Goal: Browse casually: Explore the website without a specific task or goal

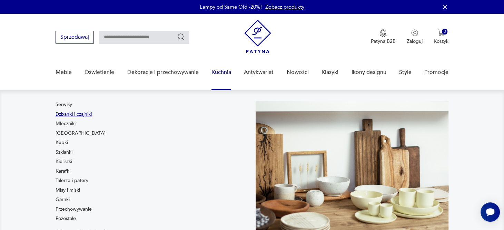
click at [62, 113] on link "Dzbanki i czajniki" at bounding box center [74, 114] width 36 height 7
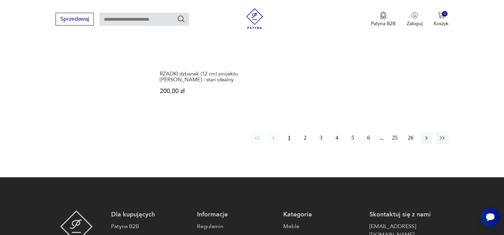
scroll to position [1037, 0]
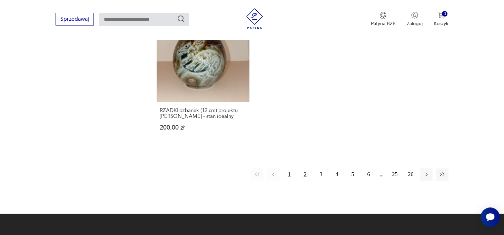
click at [308, 168] on button "2" at bounding box center [305, 174] width 12 height 12
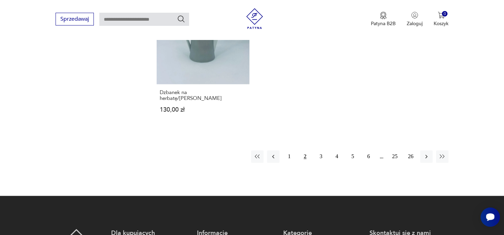
scroll to position [1057, 0]
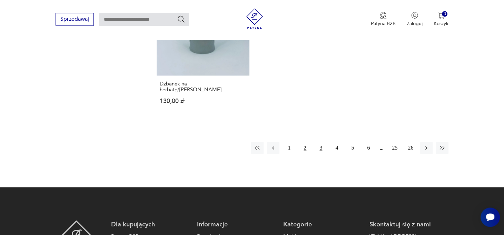
click at [322, 142] on button "3" at bounding box center [321, 148] width 12 height 12
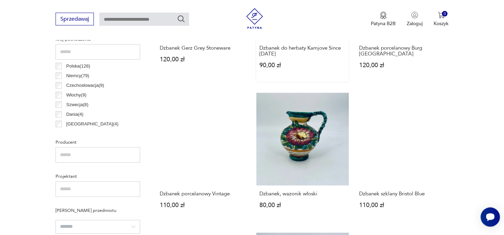
scroll to position [365, 0]
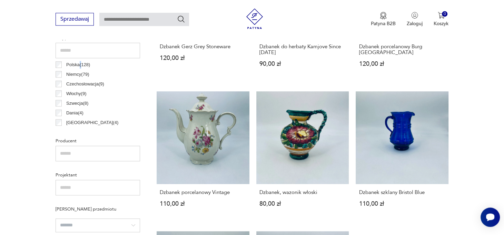
click at [80, 66] on p "Polska ( 128 )" at bounding box center [78, 65] width 24 height 8
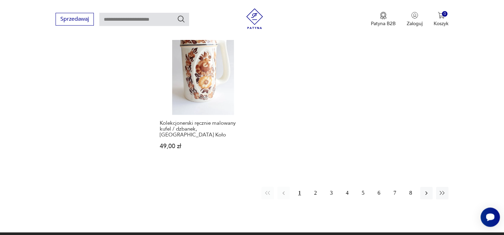
scroll to position [1057, 0]
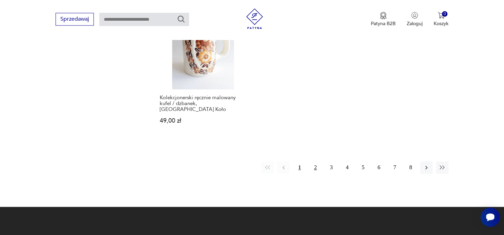
click at [317, 161] on button "2" at bounding box center [315, 167] width 12 height 12
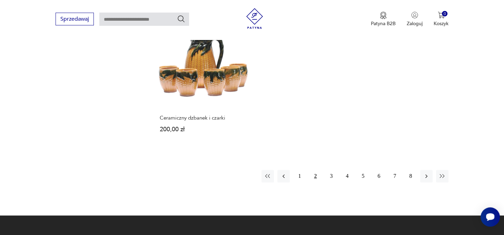
scroll to position [1057, 0]
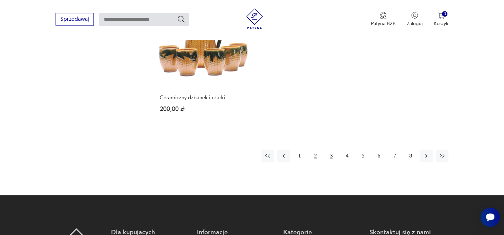
click at [331, 150] on button "3" at bounding box center [331, 156] width 12 height 12
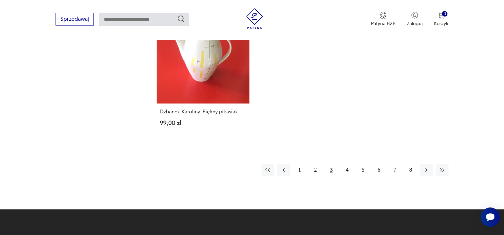
scroll to position [1057, 0]
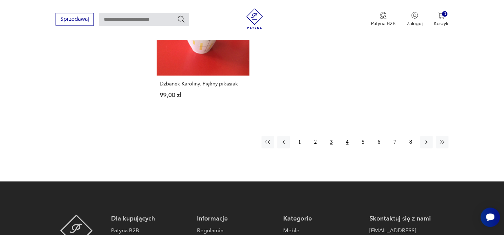
click at [346, 143] on button "4" at bounding box center [347, 142] width 12 height 12
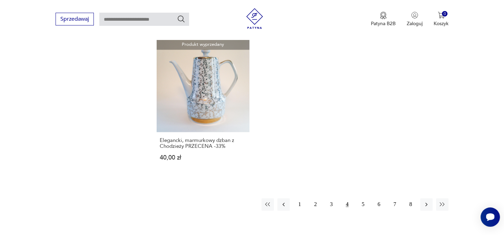
scroll to position [1021, 0]
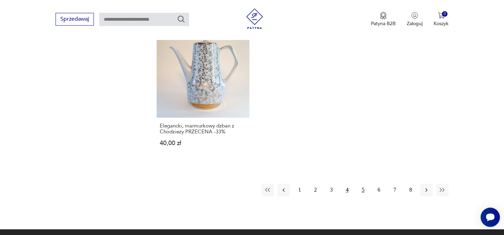
click at [363, 184] on button "5" at bounding box center [363, 190] width 12 height 12
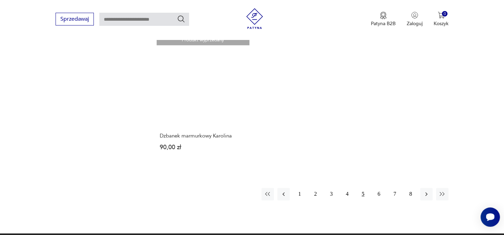
scroll to position [1057, 0]
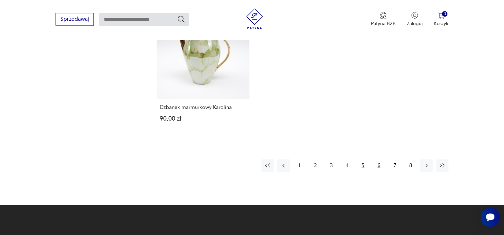
click at [379, 166] on button "6" at bounding box center [379, 165] width 12 height 12
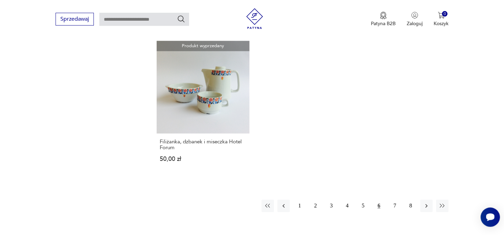
scroll to position [1021, 0]
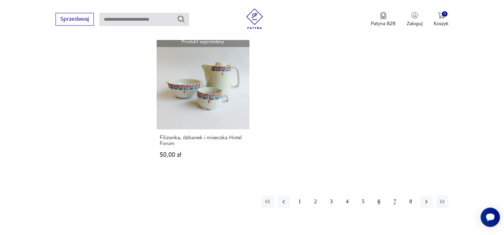
click at [396, 196] on button "7" at bounding box center [395, 202] width 12 height 12
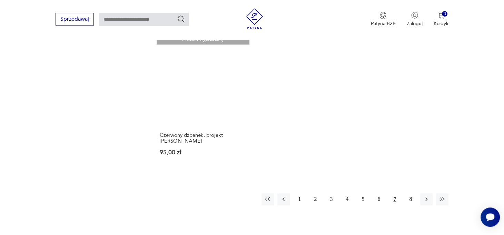
scroll to position [1057, 0]
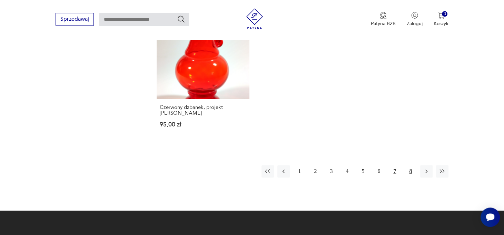
click at [412, 165] on button "8" at bounding box center [410, 171] width 12 height 12
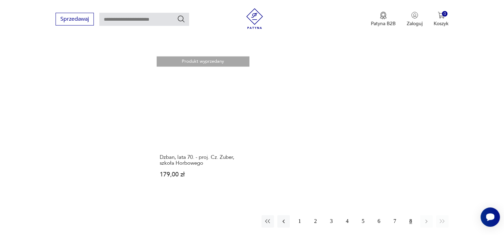
scroll to position [948, 0]
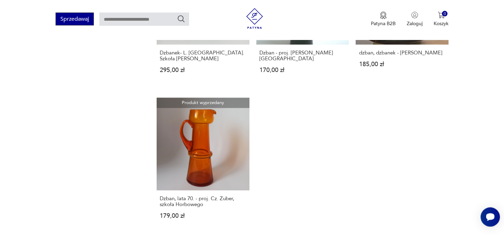
click at [80, 18] on button "Sprzedawaj" at bounding box center [75, 19] width 38 height 13
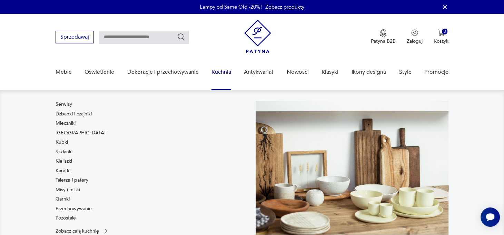
click at [224, 71] on link "Kuchnia" at bounding box center [222, 72] width 20 height 27
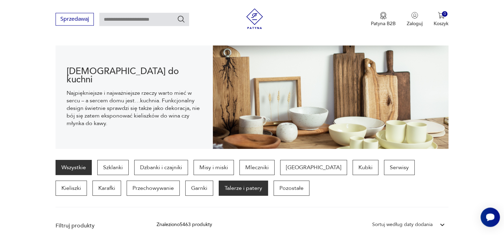
scroll to position [68, 0]
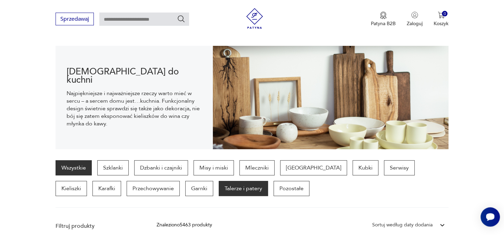
click at [219, 192] on p "Talerze i patery" at bounding box center [243, 188] width 49 height 15
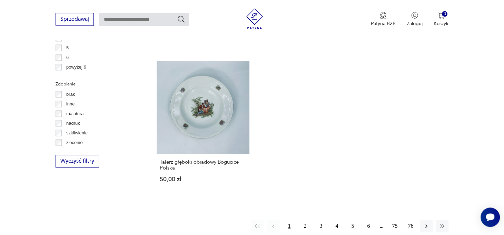
scroll to position [985, 0]
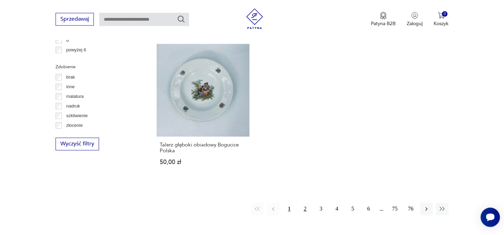
click at [304, 203] on button "2" at bounding box center [305, 209] width 12 height 12
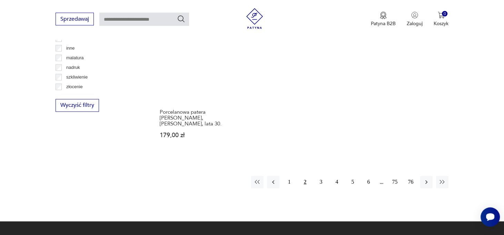
scroll to position [1057, 0]
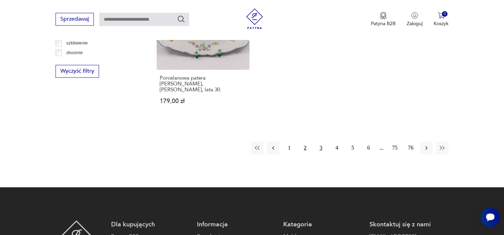
click at [321, 143] on button "3" at bounding box center [321, 148] width 12 height 12
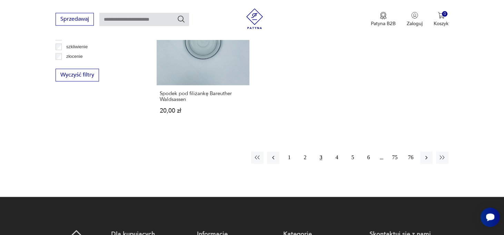
scroll to position [1057, 0]
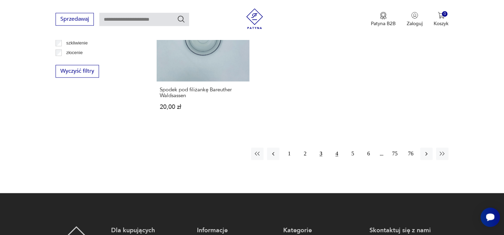
click at [339, 148] on button "4" at bounding box center [337, 154] width 12 height 12
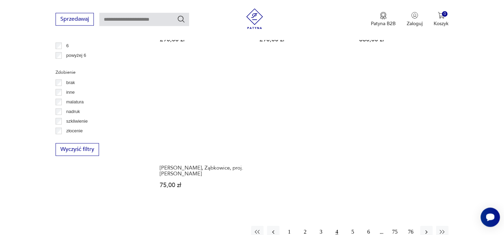
scroll to position [985, 0]
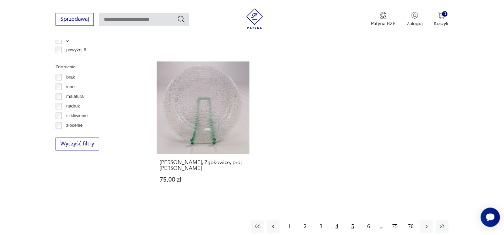
click at [354, 227] on button "5" at bounding box center [352, 227] width 12 height 12
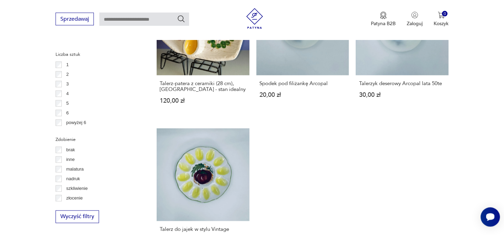
scroll to position [1021, 0]
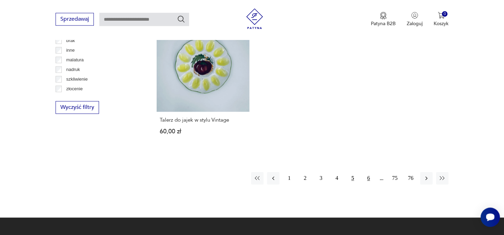
click at [369, 179] on button "6" at bounding box center [368, 178] width 12 height 12
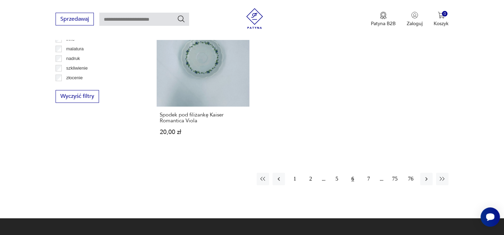
scroll to position [1057, 0]
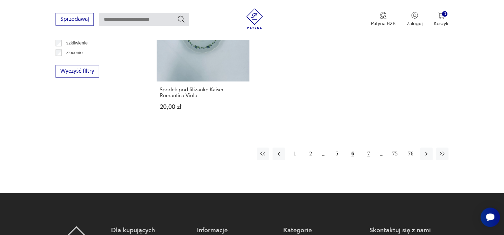
click at [370, 148] on button "7" at bounding box center [368, 154] width 12 height 12
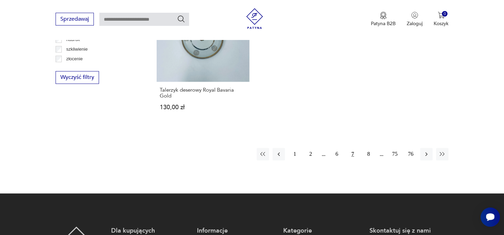
scroll to position [1057, 0]
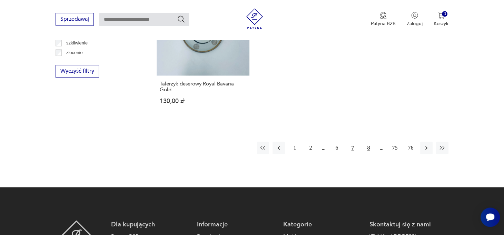
click at [368, 142] on button "8" at bounding box center [368, 148] width 12 height 12
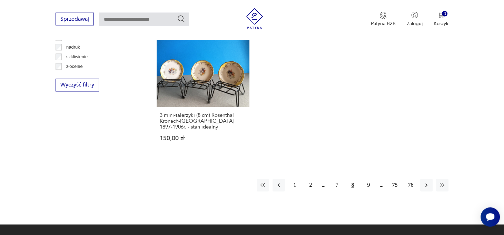
scroll to position [1057, 0]
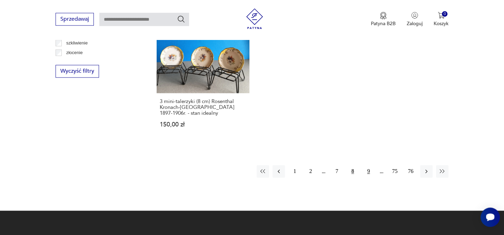
click at [369, 165] on button "9" at bounding box center [368, 171] width 12 height 12
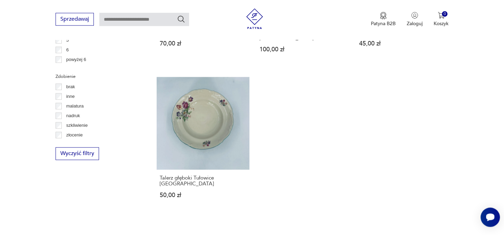
scroll to position [1057, 0]
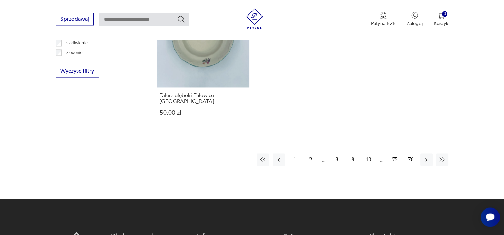
click at [368, 154] on button "10" at bounding box center [368, 160] width 12 height 12
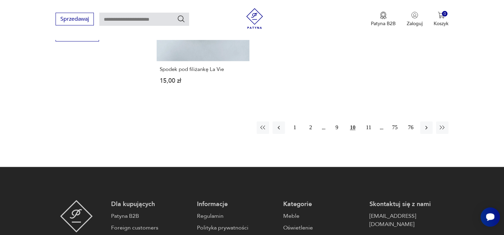
scroll to position [1094, 0]
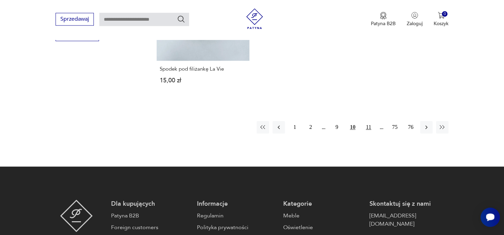
click at [368, 121] on button "11" at bounding box center [368, 127] width 12 height 12
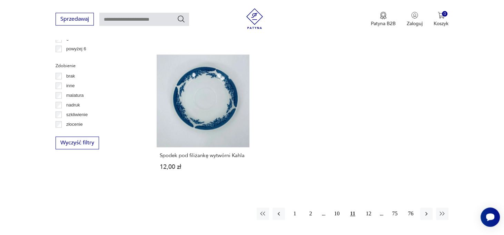
scroll to position [1021, 0]
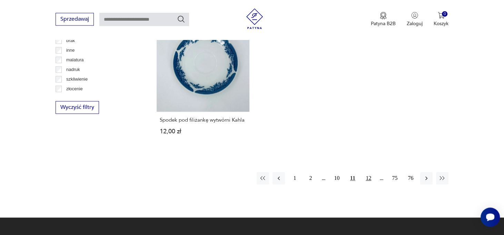
click at [372, 179] on button "12" at bounding box center [368, 178] width 12 height 12
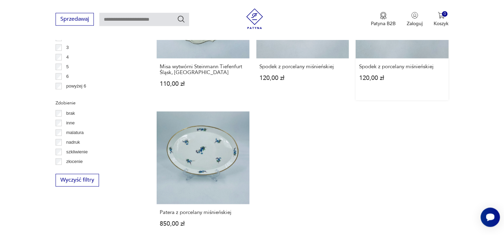
scroll to position [1057, 0]
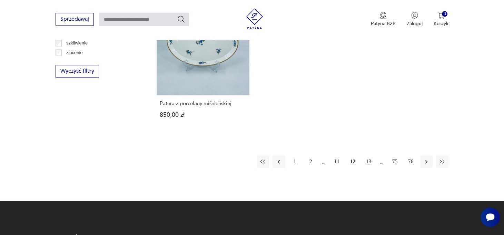
click at [369, 156] on button "13" at bounding box center [368, 162] width 12 height 12
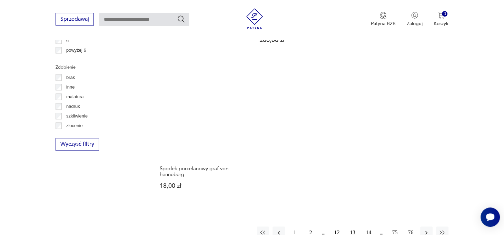
scroll to position [985, 0]
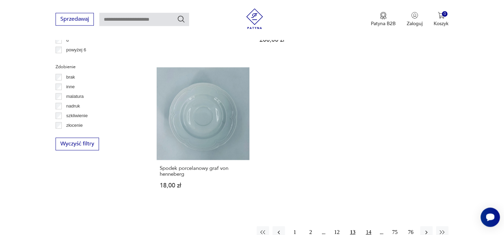
click at [369, 226] on button "14" at bounding box center [368, 232] width 12 height 12
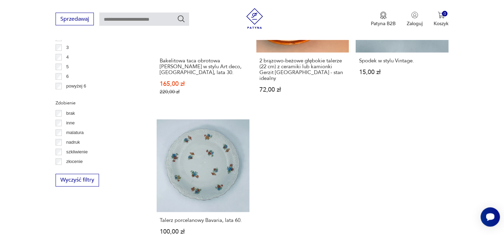
scroll to position [1057, 0]
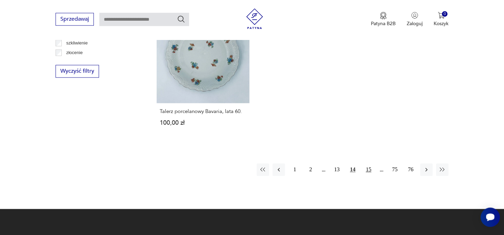
click at [369, 164] on button "15" at bounding box center [368, 170] width 12 height 12
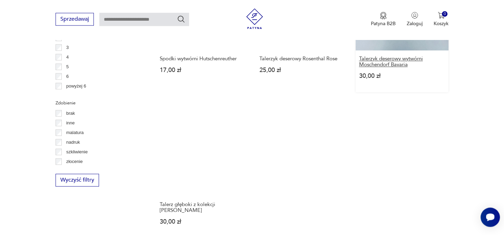
scroll to position [1057, 0]
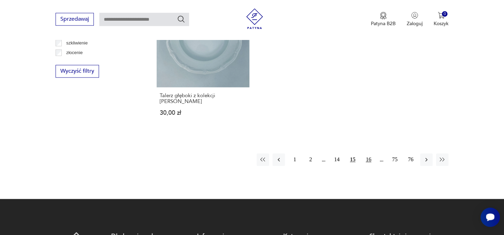
click at [370, 154] on button "16" at bounding box center [368, 160] width 12 height 12
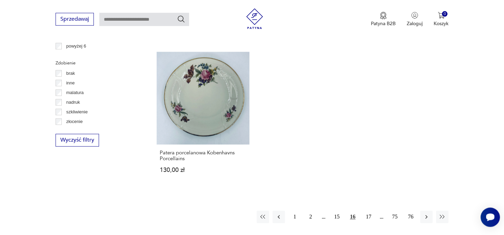
scroll to position [1057, 0]
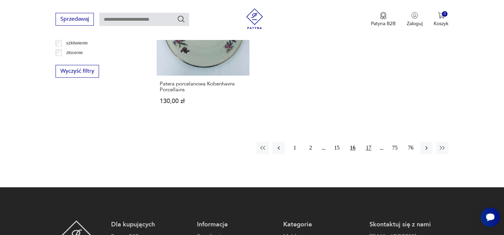
click at [370, 145] on button "17" at bounding box center [368, 148] width 12 height 12
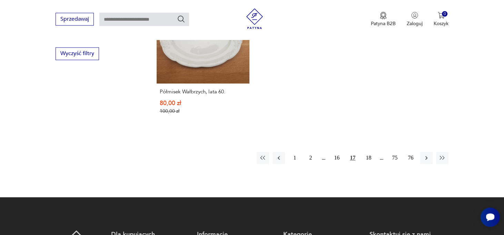
scroll to position [1094, 0]
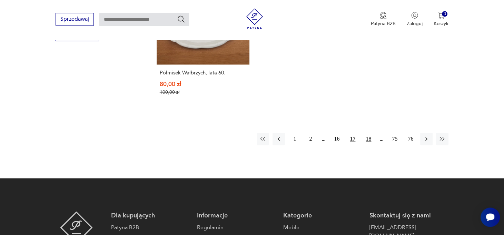
click at [371, 133] on button "18" at bounding box center [368, 139] width 12 height 12
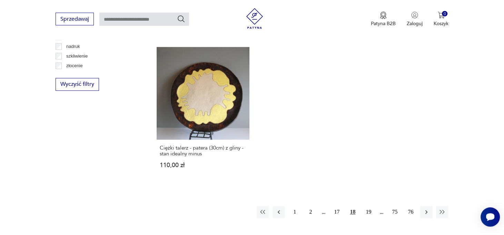
scroll to position [1057, 0]
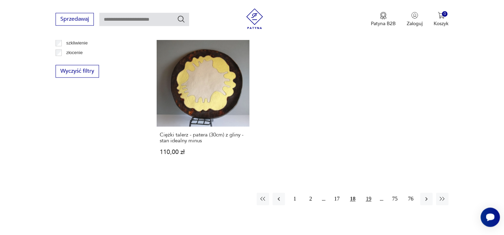
click at [369, 193] on button "19" at bounding box center [368, 199] width 12 height 12
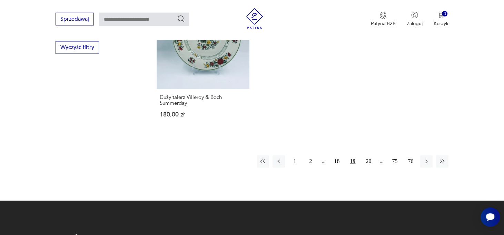
scroll to position [1094, 0]
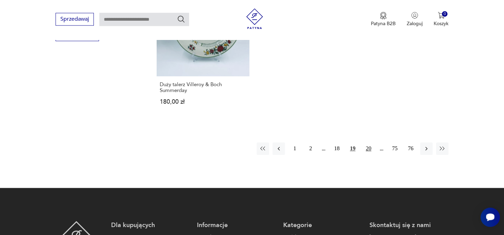
click at [368, 143] on button "20" at bounding box center [368, 149] width 12 height 12
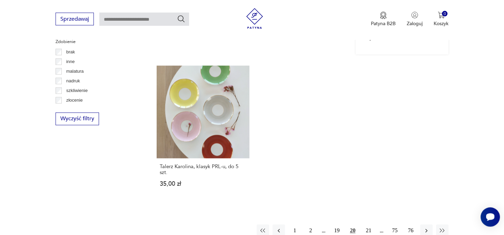
scroll to position [1021, 0]
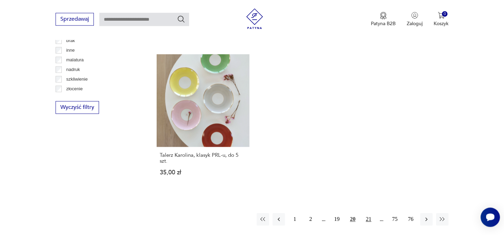
click at [370, 215] on button "21" at bounding box center [368, 219] width 12 height 12
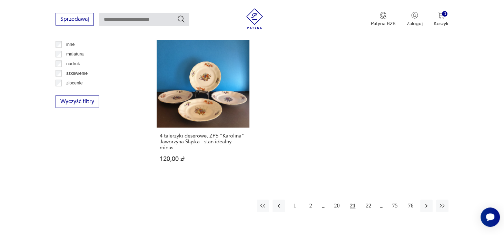
scroll to position [1094, 0]
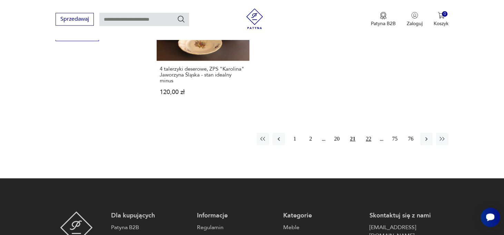
click at [369, 133] on button "22" at bounding box center [368, 139] width 12 height 12
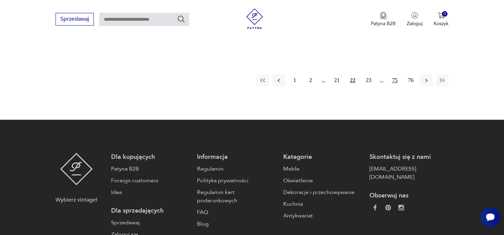
scroll to position [1167, 0]
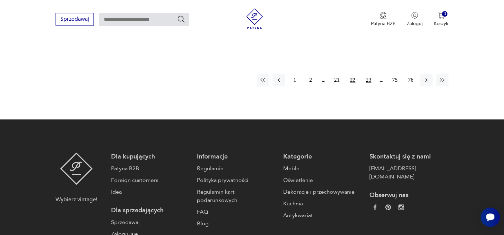
click at [369, 78] on button "23" at bounding box center [368, 80] width 12 height 12
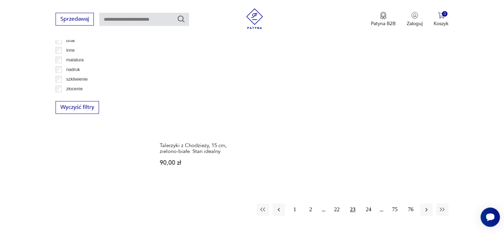
scroll to position [1021, 0]
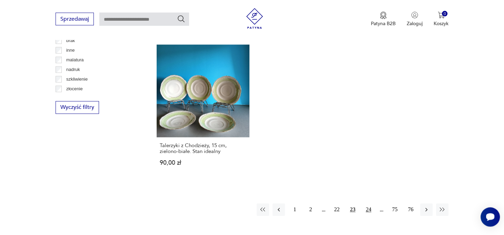
click at [370, 204] on button "24" at bounding box center [368, 210] width 12 height 12
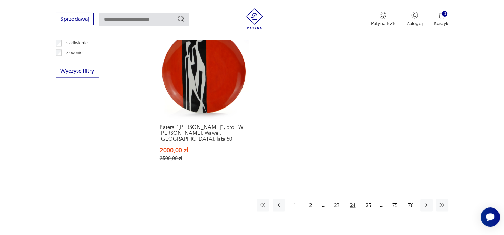
scroll to position [1057, 0]
click at [371, 204] on button "25" at bounding box center [368, 205] width 12 height 12
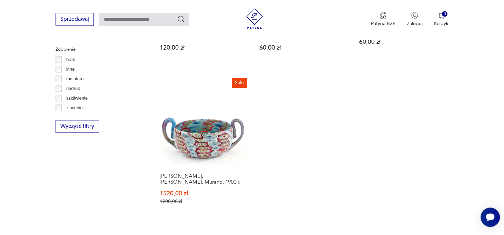
scroll to position [1021, 0]
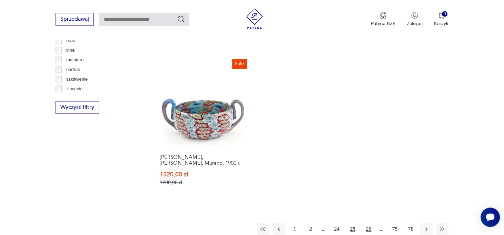
click at [369, 224] on button "26" at bounding box center [368, 229] width 12 height 12
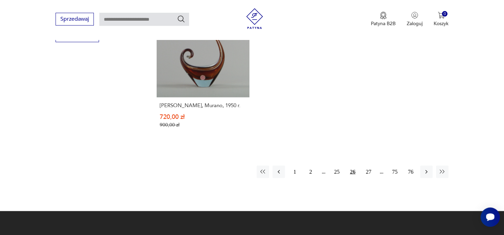
scroll to position [1094, 0]
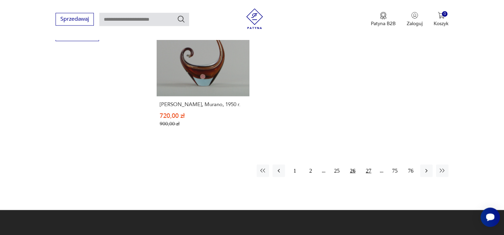
click at [366, 165] on button "27" at bounding box center [368, 171] width 12 height 12
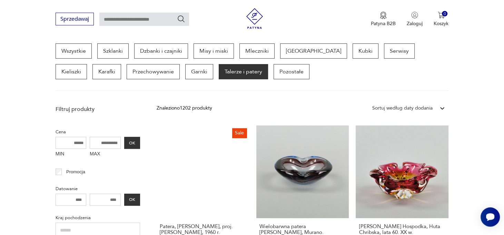
scroll to position [183, 0]
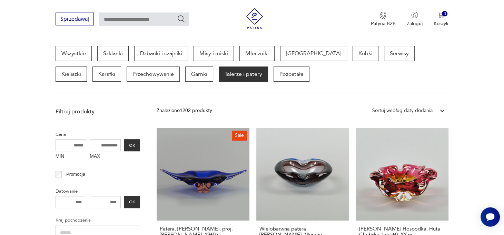
click at [75, 146] on input "MIN" at bounding box center [71, 145] width 31 height 12
type input "****"
click at [134, 145] on button "OK" at bounding box center [132, 145] width 16 height 12
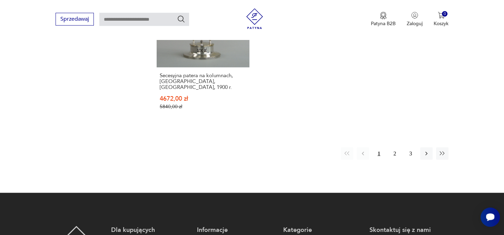
scroll to position [1130, 0]
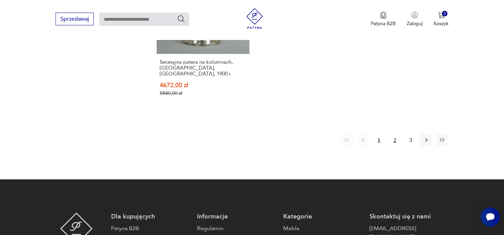
click at [394, 134] on button "2" at bounding box center [395, 140] width 12 height 12
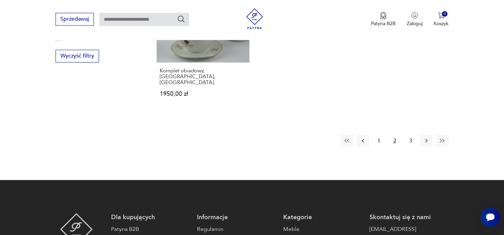
scroll to position [1094, 0]
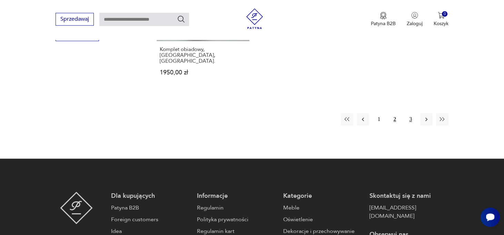
click at [410, 114] on button "3" at bounding box center [410, 119] width 12 height 12
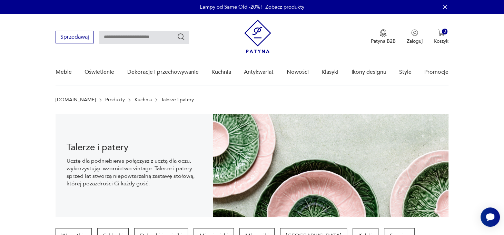
click at [102, 34] on input "text" at bounding box center [144, 37] width 90 height 13
type input "**********"
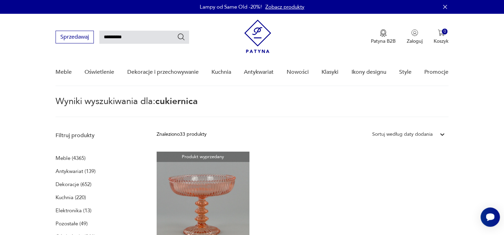
type input "**********"
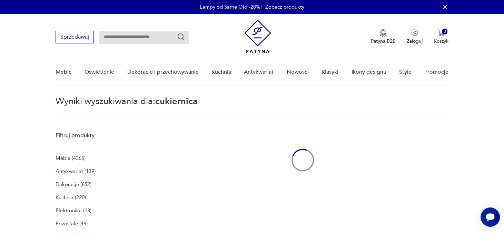
type input "**********"
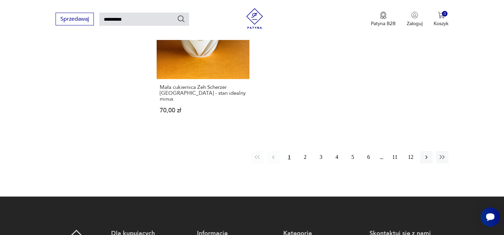
scroll to position [927, 0]
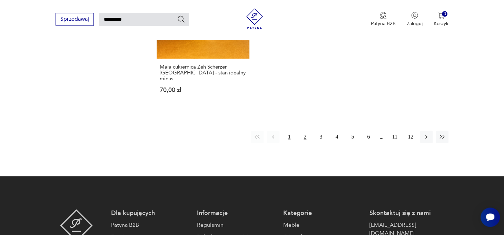
click at [305, 131] on button "2" at bounding box center [305, 137] width 12 height 12
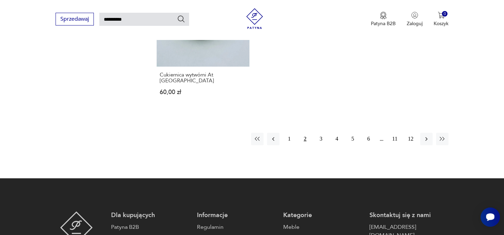
scroll to position [862, 0]
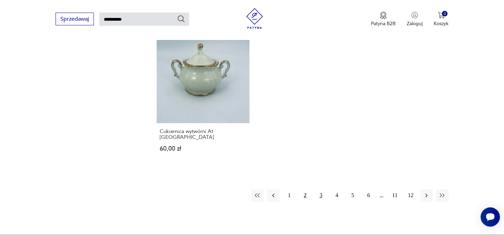
click at [322, 190] on button "3" at bounding box center [321, 196] width 12 height 12
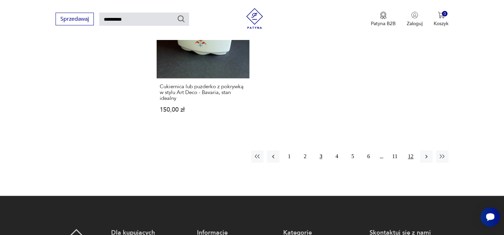
scroll to position [936, 0]
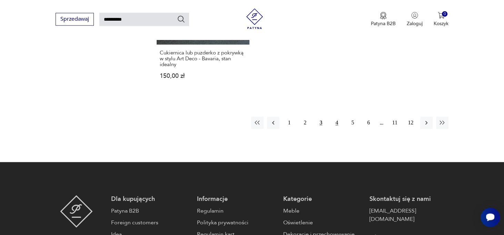
click at [337, 124] on button "4" at bounding box center [337, 123] width 12 height 12
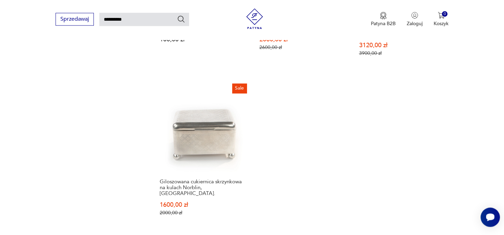
scroll to position [863, 0]
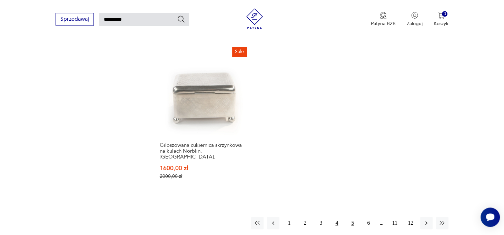
click at [353, 217] on button "5" at bounding box center [352, 223] width 12 height 12
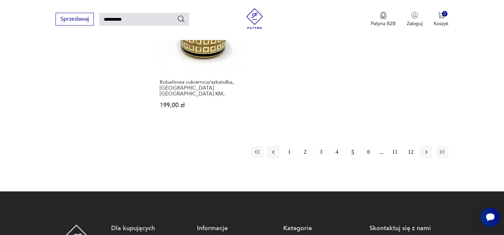
scroll to position [936, 0]
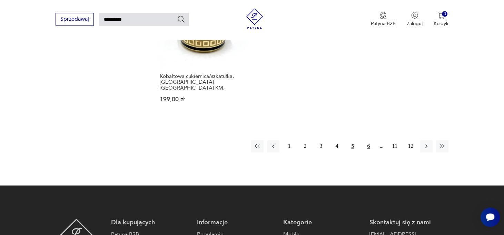
click at [371, 140] on button "6" at bounding box center [368, 146] width 12 height 12
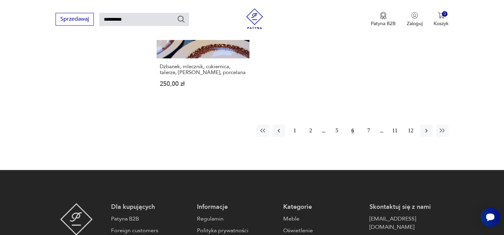
scroll to position [936, 0]
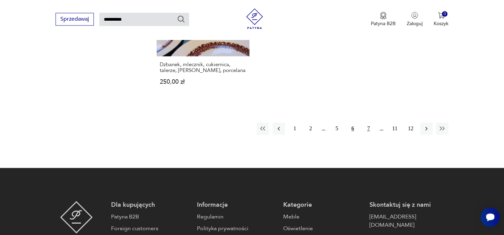
click at [368, 128] on button "7" at bounding box center [368, 129] width 12 height 12
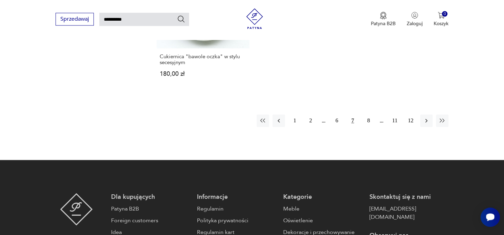
scroll to position [936, 0]
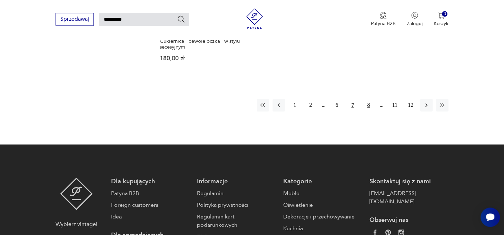
click at [368, 105] on button "8" at bounding box center [368, 105] width 12 height 12
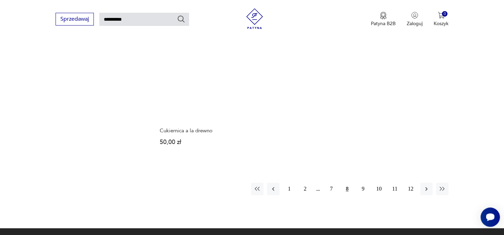
scroll to position [863, 0]
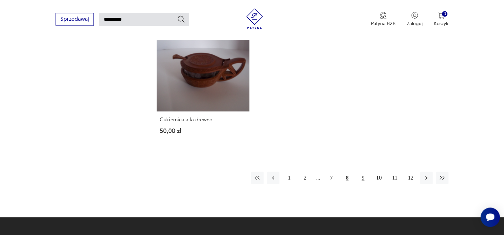
click at [365, 177] on button "9" at bounding box center [363, 178] width 12 height 12
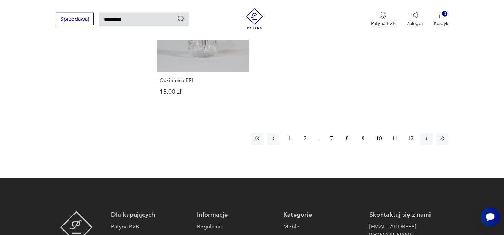
scroll to position [936, 0]
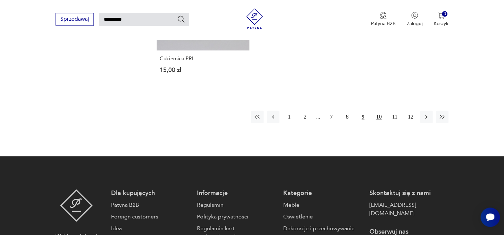
click at [378, 111] on button "10" at bounding box center [379, 117] width 12 height 12
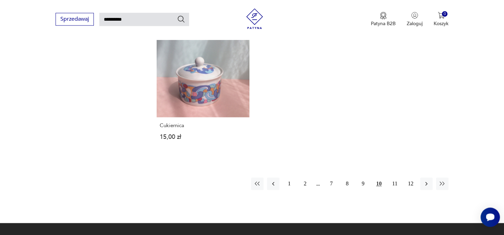
scroll to position [899, 0]
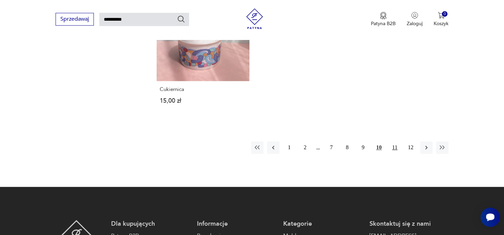
click at [393, 141] on button "11" at bounding box center [395, 147] width 12 height 12
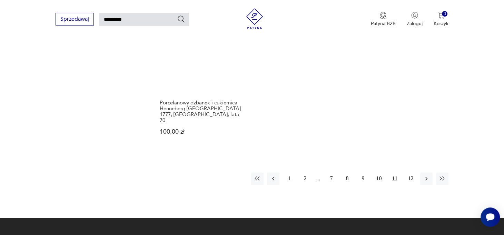
scroll to position [936, 0]
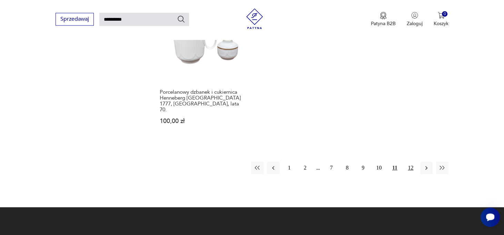
click at [411, 162] on button "12" at bounding box center [410, 168] width 12 height 12
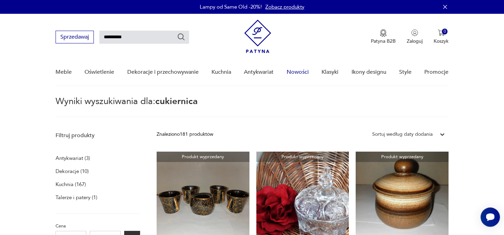
click at [295, 74] on link "Nowości" at bounding box center [298, 72] width 22 height 27
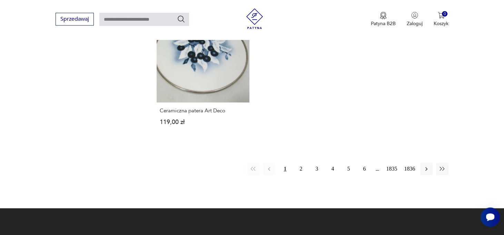
scroll to position [935, 0]
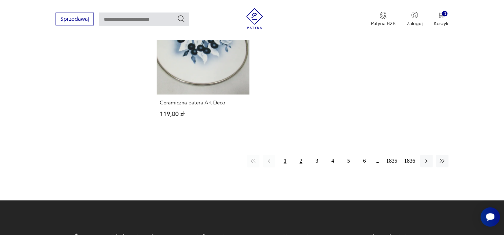
click at [301, 155] on button "2" at bounding box center [301, 161] width 12 height 12
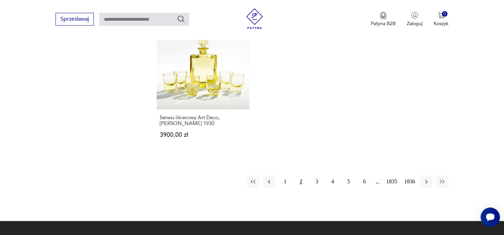
scroll to position [943, 0]
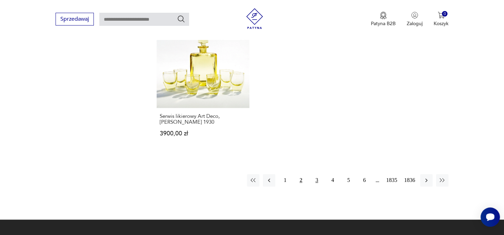
click at [317, 174] on button "3" at bounding box center [317, 180] width 12 height 12
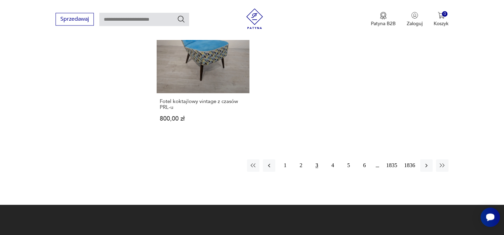
scroll to position [1000, 0]
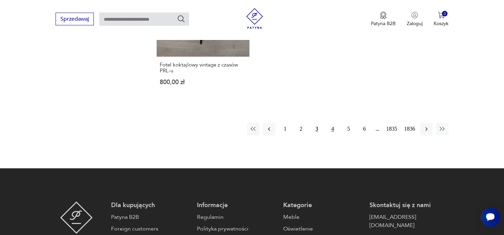
click at [332, 123] on button "4" at bounding box center [332, 129] width 12 height 12
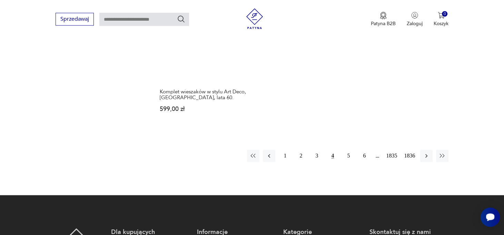
scroll to position [1000, 0]
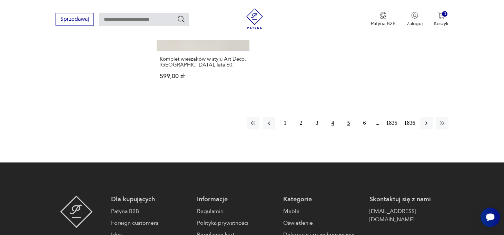
click at [349, 117] on button "5" at bounding box center [348, 123] width 12 height 12
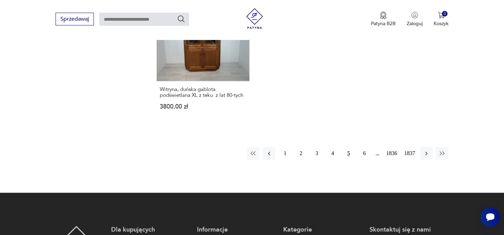
scroll to position [963, 0]
click at [363, 148] on button "6" at bounding box center [364, 154] width 12 height 12
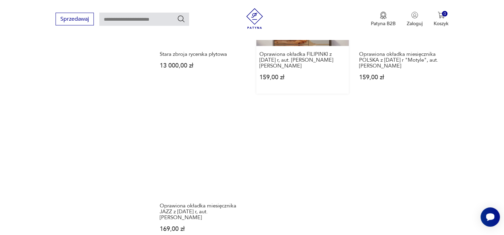
scroll to position [927, 0]
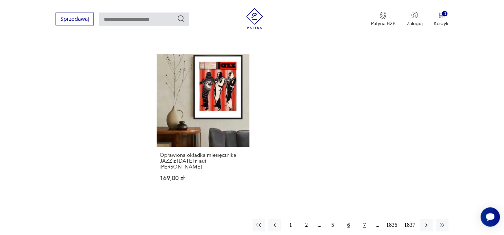
click at [366, 219] on button "7" at bounding box center [364, 225] width 12 height 12
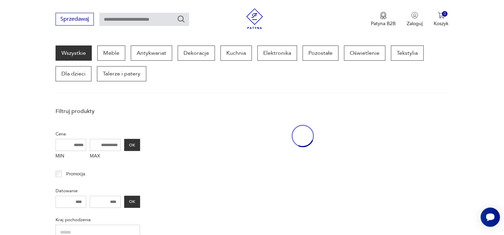
scroll to position [89, 0]
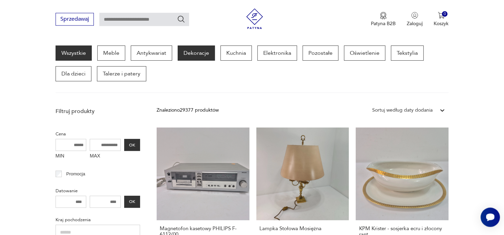
click at [194, 52] on p "Dekoracje" at bounding box center [196, 53] width 37 height 15
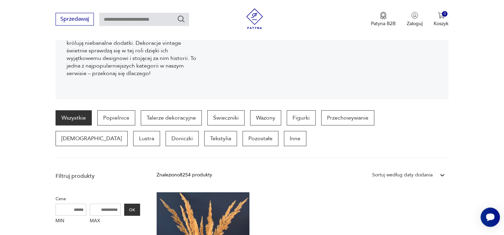
scroll to position [105, 0]
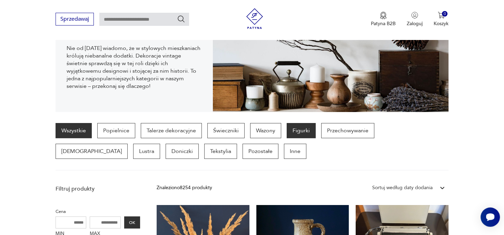
click at [293, 128] on p "Figurki" at bounding box center [301, 130] width 29 height 15
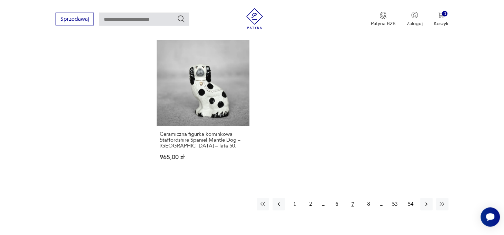
scroll to position [1021, 0]
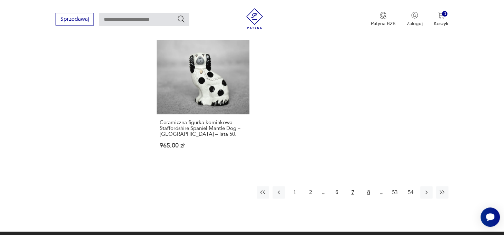
click at [368, 186] on button "8" at bounding box center [368, 192] width 12 height 12
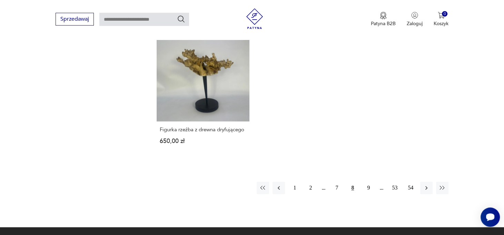
scroll to position [1057, 0]
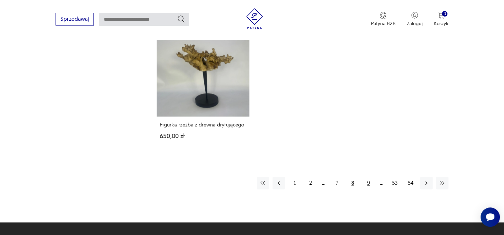
click at [369, 177] on button "9" at bounding box center [368, 183] width 12 height 12
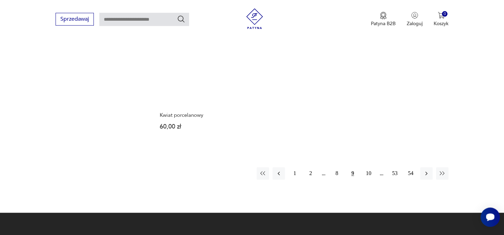
scroll to position [1057, 0]
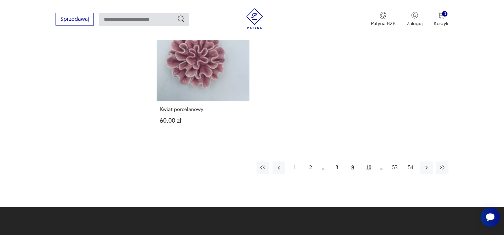
click at [370, 167] on button "10" at bounding box center [368, 167] width 12 height 12
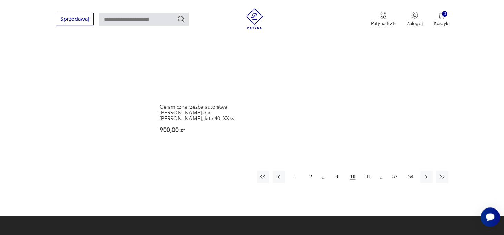
scroll to position [1057, 0]
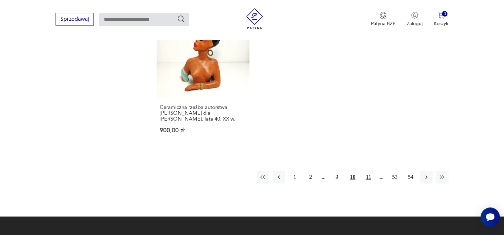
click at [369, 171] on button "11" at bounding box center [368, 177] width 12 height 12
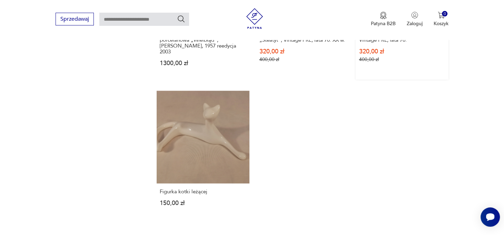
scroll to position [1021, 0]
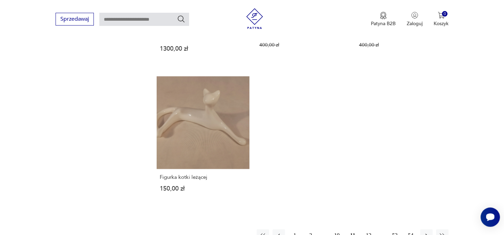
click at [370, 230] on button "12" at bounding box center [368, 235] width 12 height 12
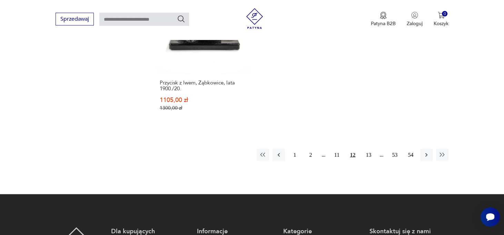
scroll to position [1130, 0]
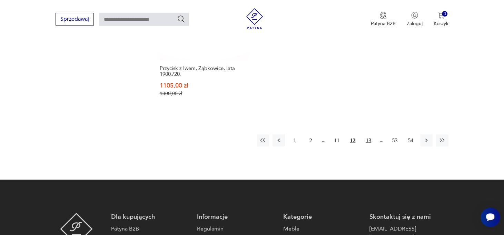
click at [368, 134] on button "13" at bounding box center [368, 140] width 12 height 12
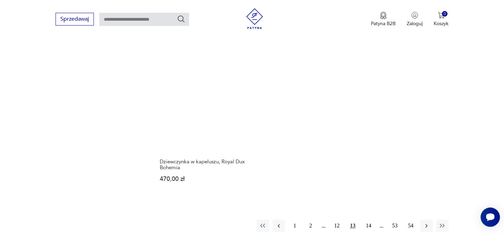
scroll to position [1057, 0]
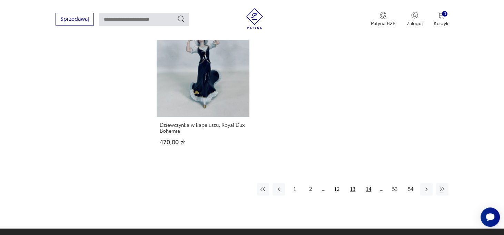
click at [369, 183] on button "14" at bounding box center [368, 189] width 12 height 12
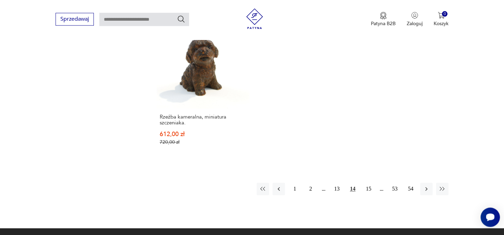
scroll to position [1057, 0]
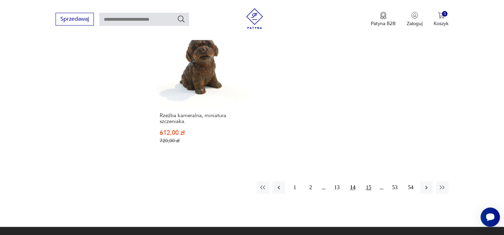
click at [371, 183] on button "15" at bounding box center [368, 188] width 12 height 12
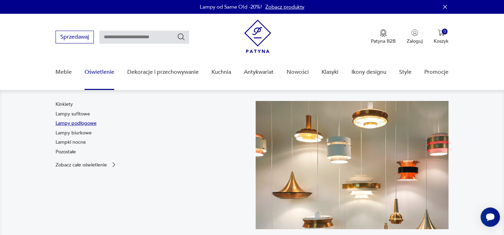
click at [90, 125] on link "Lampy podłogowe" at bounding box center [76, 123] width 41 height 7
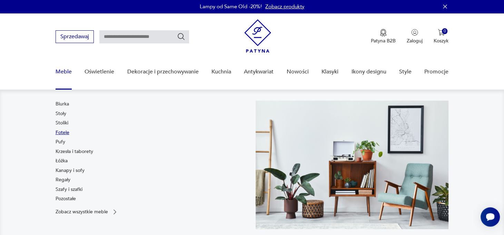
scroll to position [1, 0]
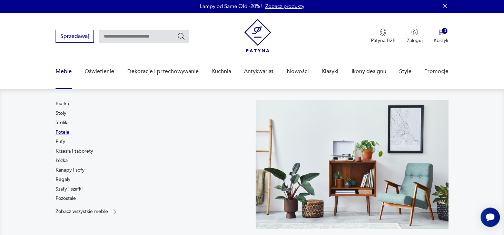
click at [60, 130] on link "Fotele" at bounding box center [63, 132] width 14 height 7
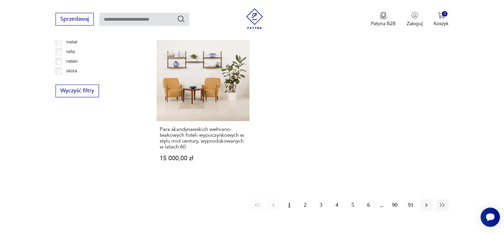
scroll to position [1073, 0]
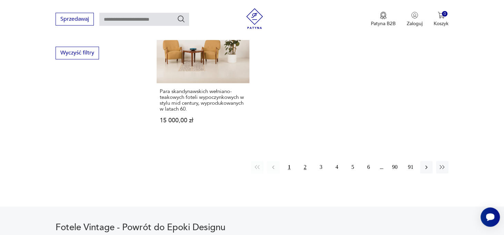
click at [307, 167] on button "2" at bounding box center [305, 167] width 12 height 12
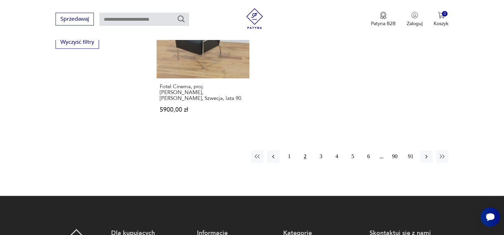
scroll to position [1094, 0]
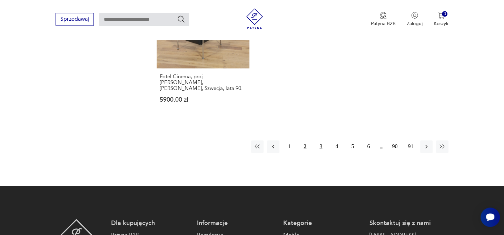
click at [320, 140] on button "3" at bounding box center [321, 146] width 12 height 12
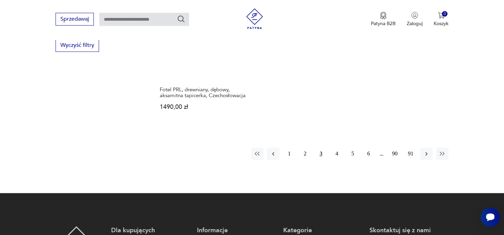
scroll to position [1094, 0]
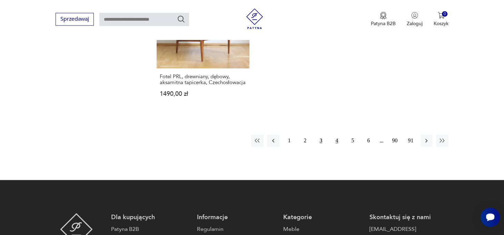
click at [336, 135] on button "4" at bounding box center [337, 141] width 12 height 12
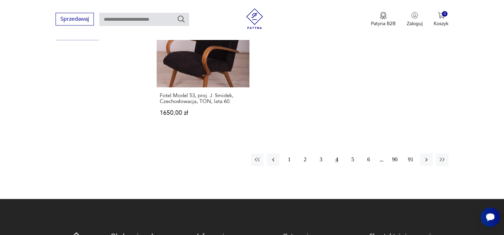
scroll to position [1130, 0]
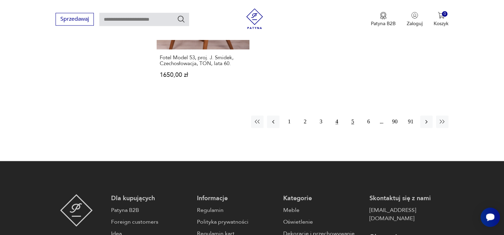
click at [354, 116] on button "5" at bounding box center [352, 122] width 12 height 12
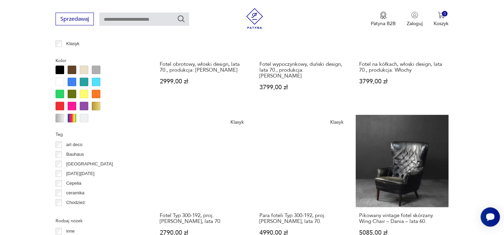
scroll to position [657, 0]
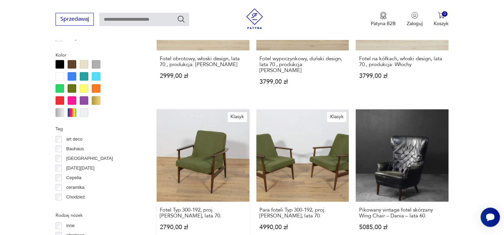
click at [205, 138] on link "Klasyk Fotel Typ 300-192, proj. [PERSON_NAME], lata 70. 2790,00 zł" at bounding box center [203, 176] width 93 height 135
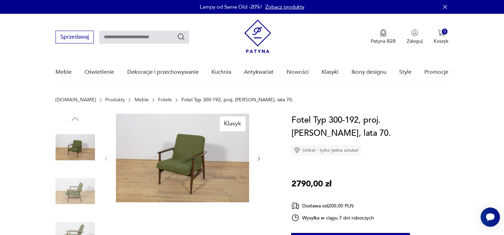
click at [74, 190] on img at bounding box center [75, 191] width 39 height 39
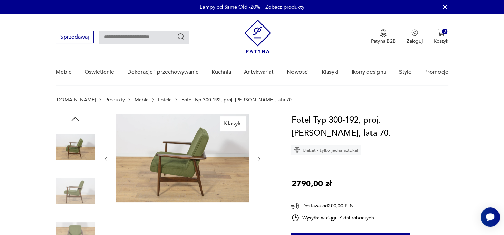
click at [77, 231] on img at bounding box center [75, 235] width 39 height 39
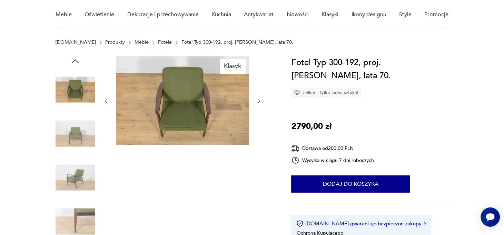
scroll to position [73, 0]
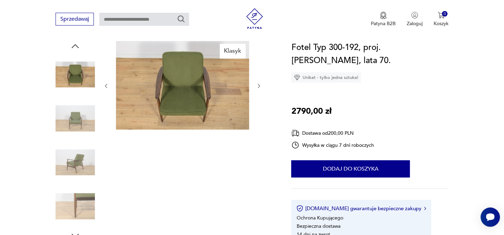
click at [84, 196] on img at bounding box center [75, 206] width 39 height 39
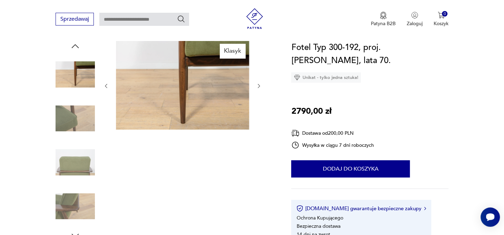
click at [77, 208] on img at bounding box center [75, 206] width 39 height 39
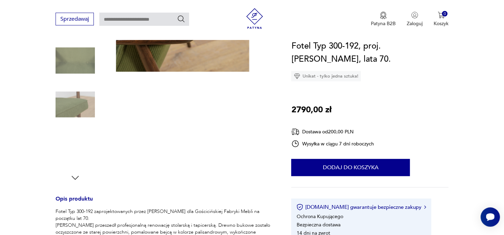
scroll to position [146, 0]
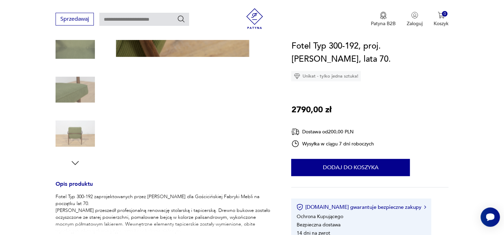
click at [80, 134] on img at bounding box center [75, 133] width 39 height 39
